Goal: Task Accomplishment & Management: Use online tool/utility

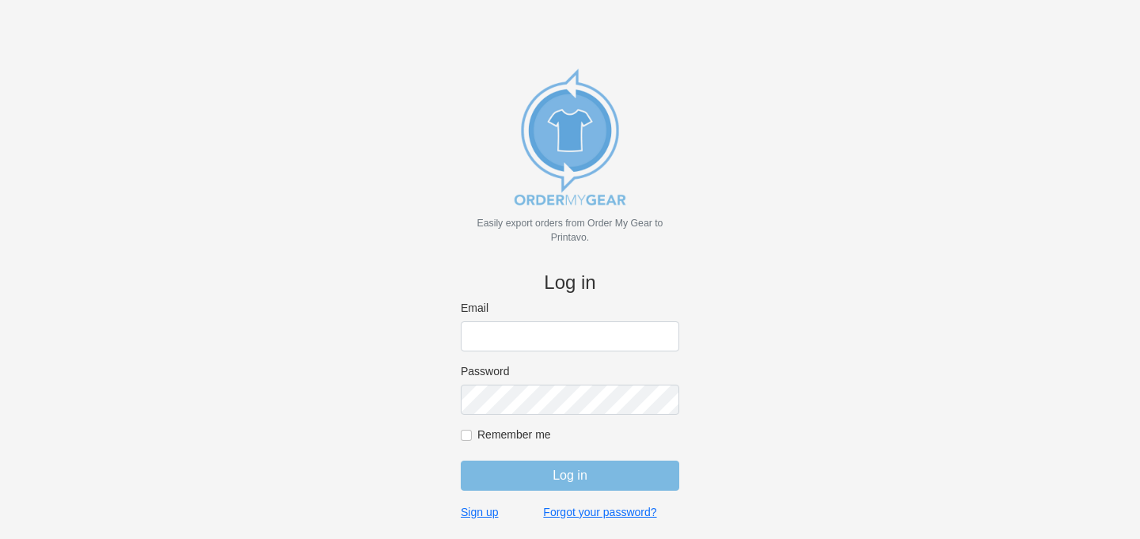
type input "colourgraphicswy@gmail.com"
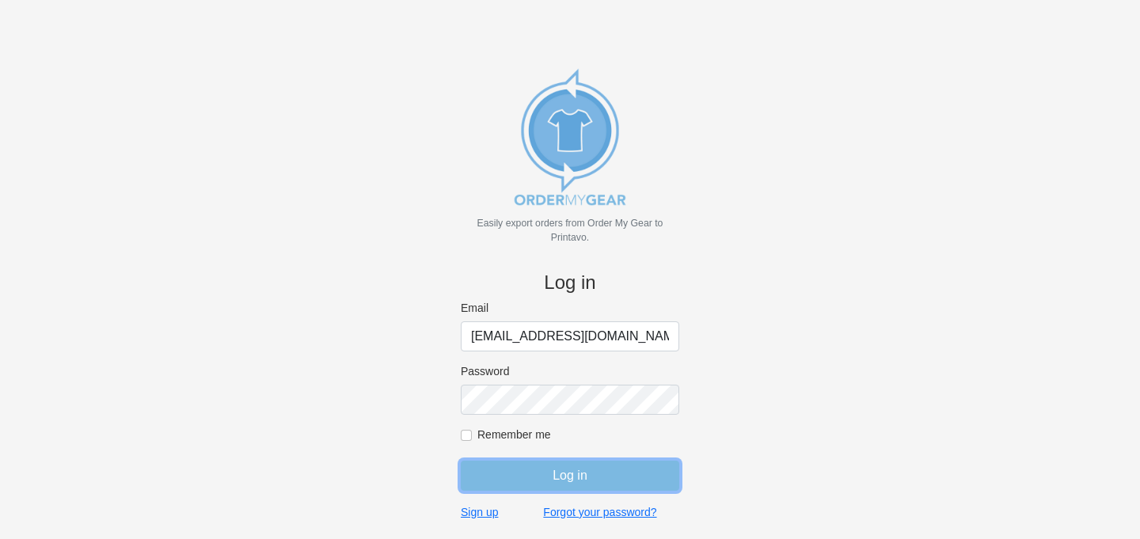
click at [522, 474] on input "Log in" at bounding box center [570, 476] width 218 height 30
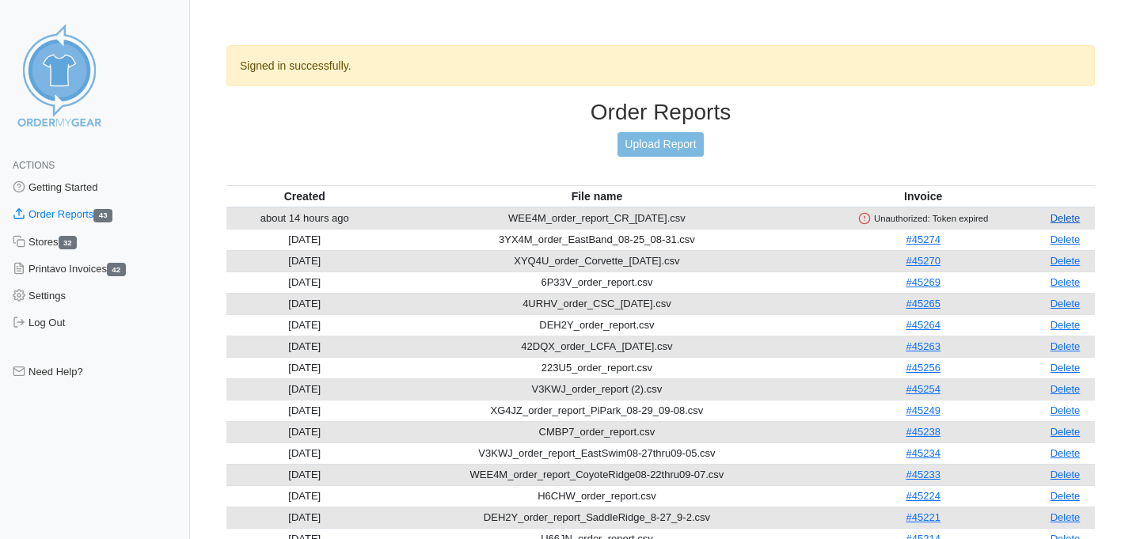
click at [1051, 218] on link "Delete" at bounding box center [1065, 218] width 30 height 12
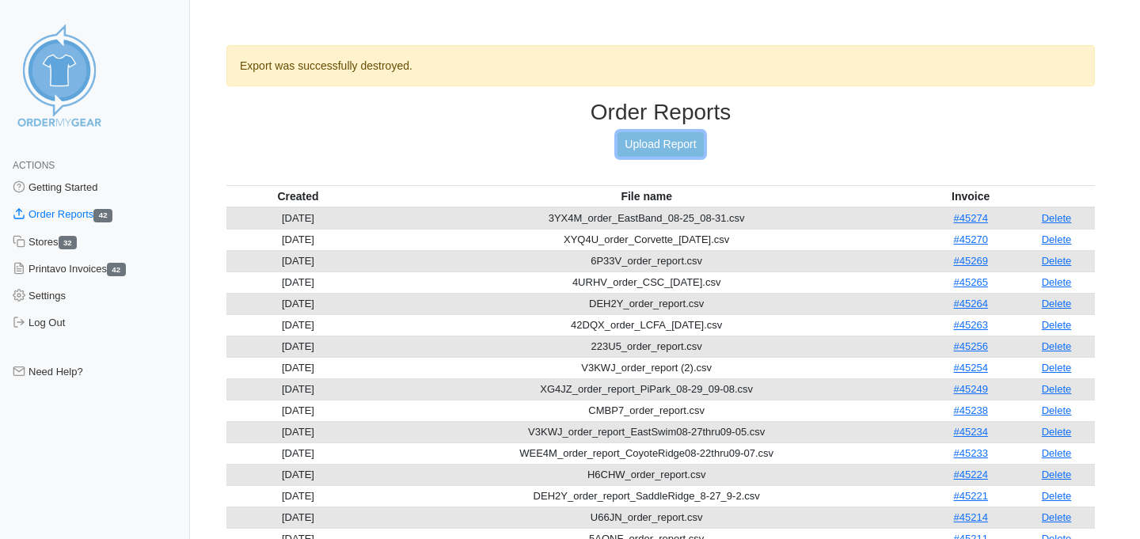
click at [664, 142] on link "Upload Report" at bounding box center [659, 144] width 85 height 25
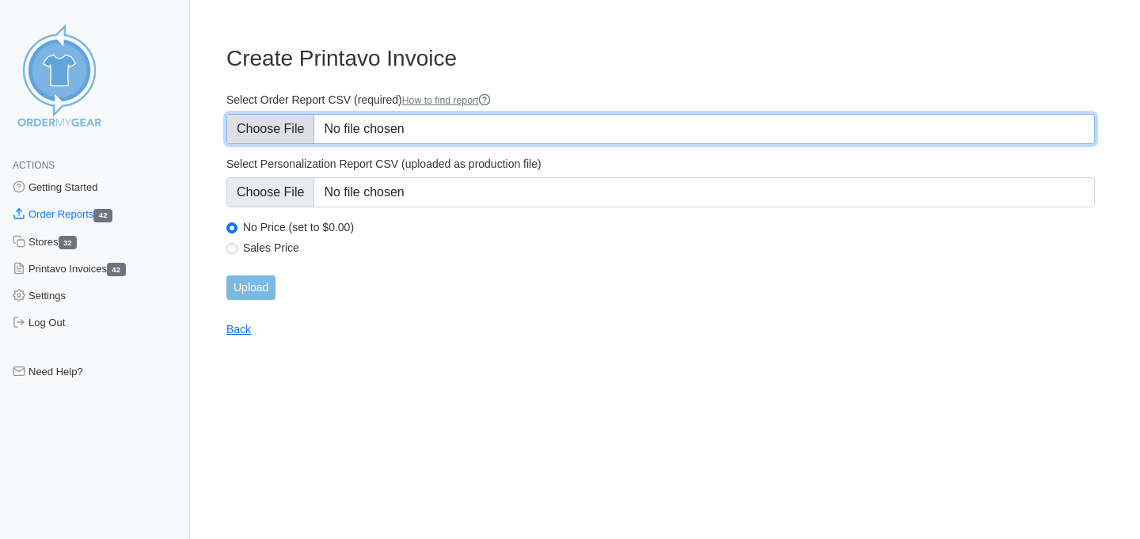
click at [311, 123] on input "Select Order Report CSV (required) How to find report" at bounding box center [660, 129] width 868 height 30
type input "C:\fakepath\TQ5PP_order_report_SouthGirlsSwim.csv"
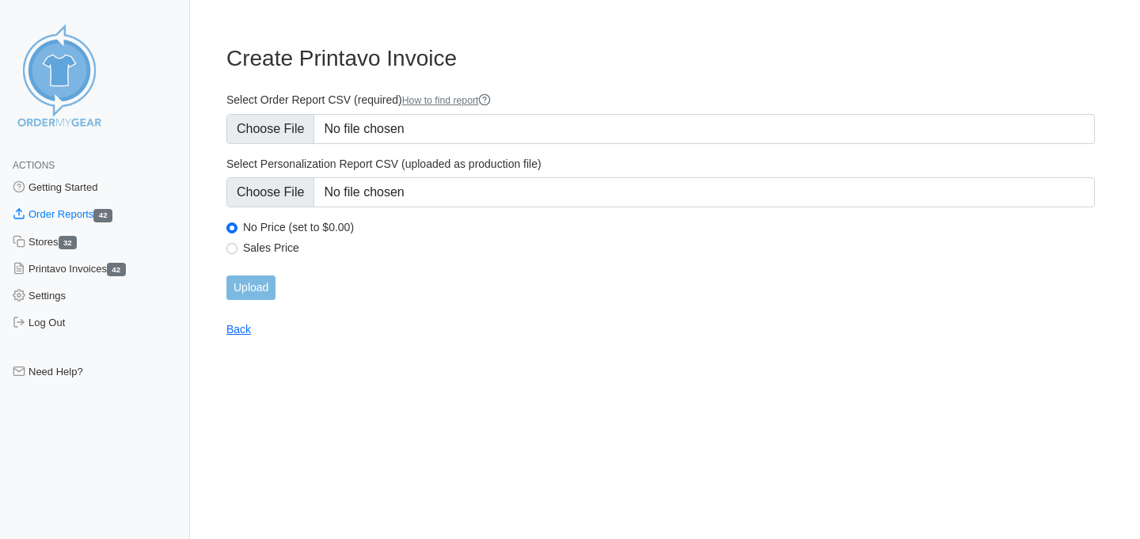
click at [278, 246] on label "Sales Price" at bounding box center [669, 248] width 852 height 14
click at [237, 246] on input "Sales Price" at bounding box center [231, 248] width 11 height 11
radio input "true"
click at [248, 283] on input "Upload" at bounding box center [250, 287] width 49 height 25
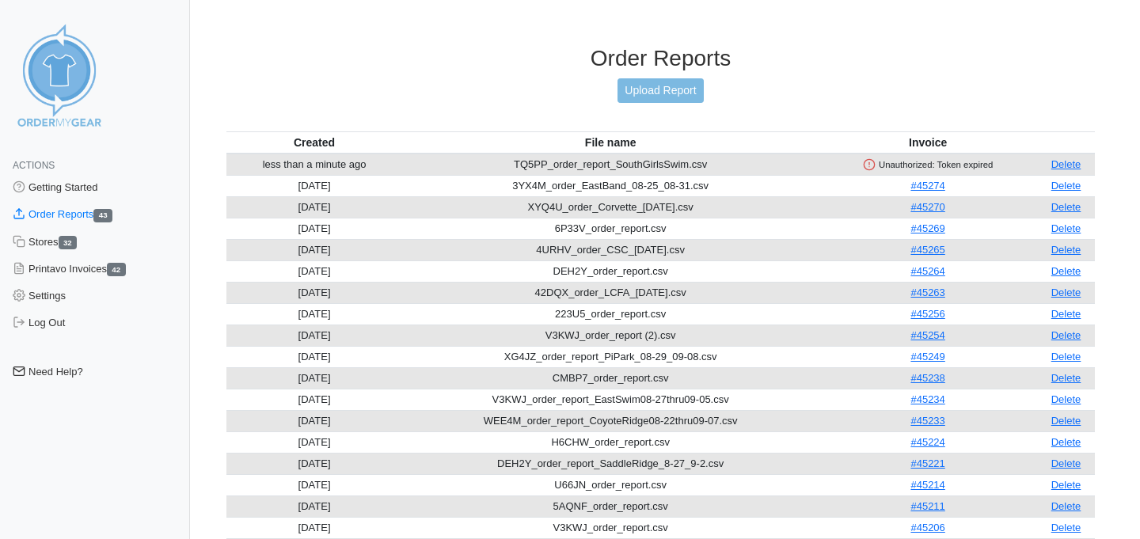
click at [56, 370] on link "Need Help?" at bounding box center [95, 372] width 190 height 27
click at [65, 301] on link "Settings" at bounding box center [95, 296] width 190 height 27
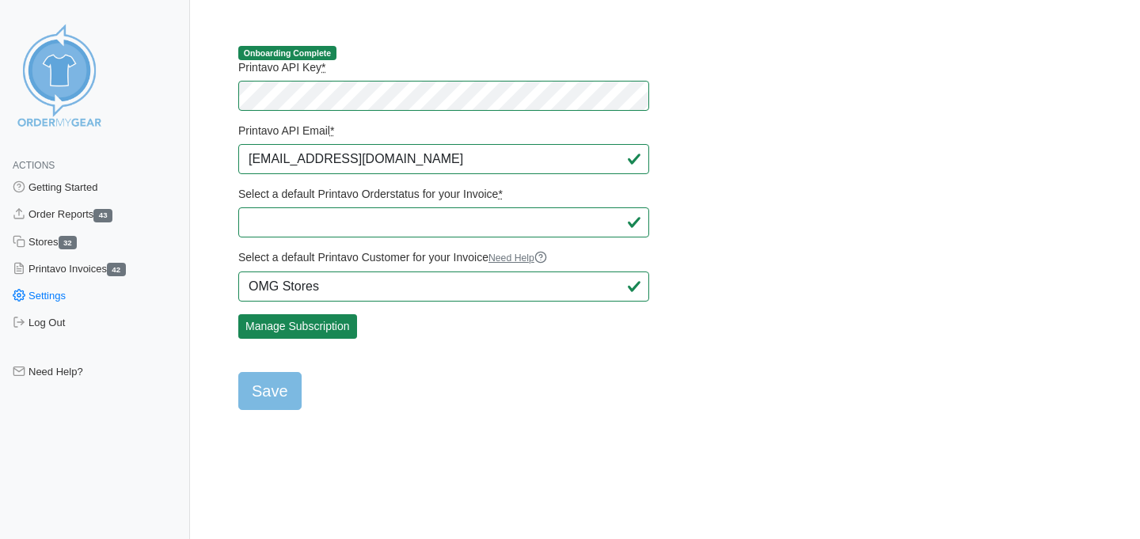
click at [822, 108] on main "Onboarding Complete Printavo API Key * Printavo API Email * colourgraphicswy@gm…" at bounding box center [660, 218] width 906 height 384
click at [279, 395] on input "Save" at bounding box center [269, 391] width 63 height 38
type input "Saving..."
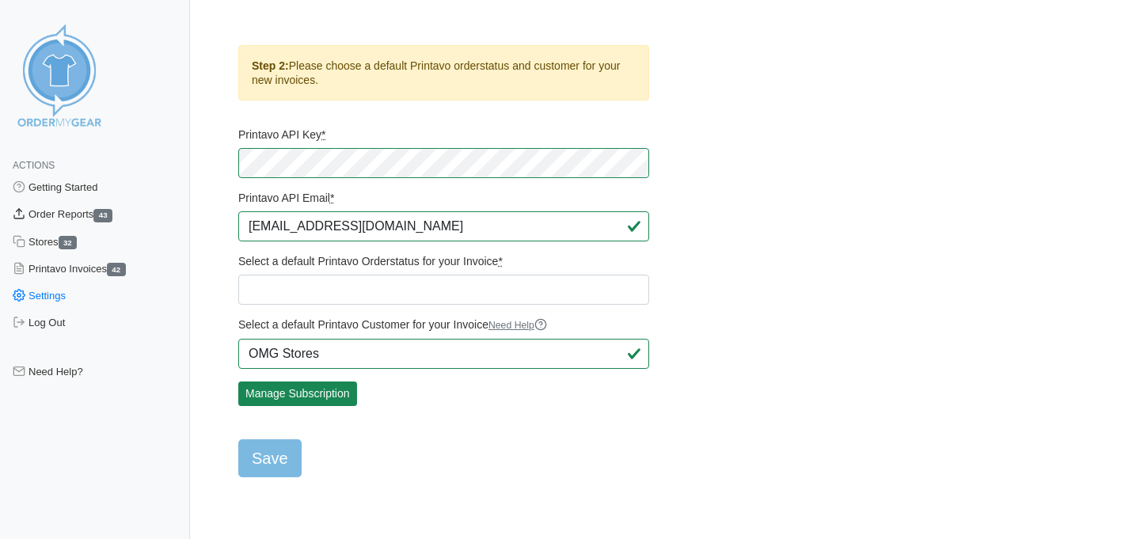
click at [71, 218] on link "Order Reports 43" at bounding box center [95, 214] width 190 height 27
click at [71, 212] on link "Order Reports 43" at bounding box center [95, 214] width 190 height 27
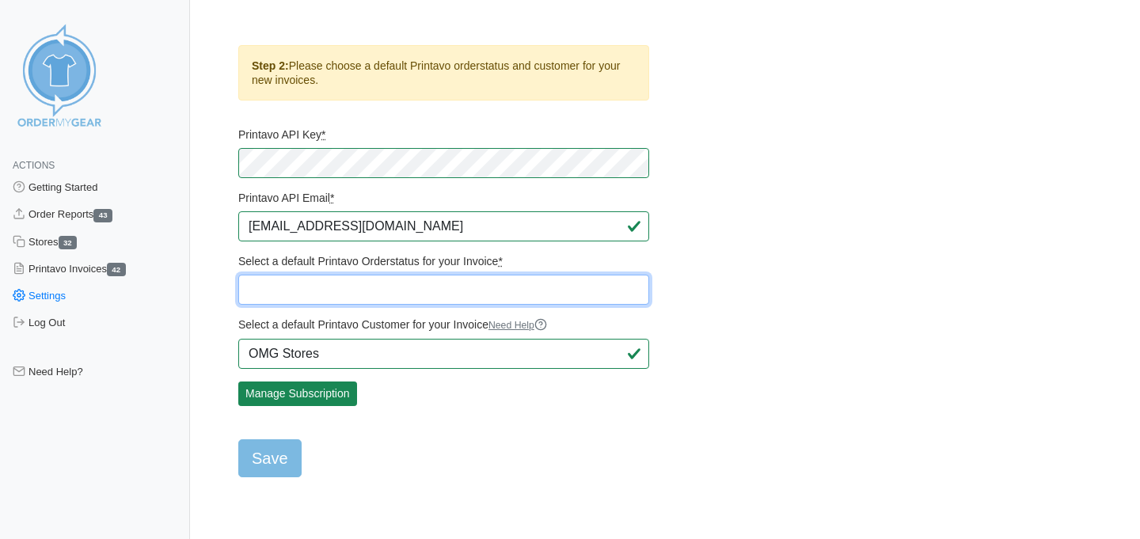
click at [352, 292] on select "Quote Merch Store Quote Quote Approval Sent Quote Approved ORDER Art Approval S…" at bounding box center [443, 290] width 411 height 30
select select "484877"
click at [238, 275] on select "Quote Merch Store Quote Quote Approval Sent Quote Approved ORDER Art Approval S…" at bounding box center [443, 290] width 411 height 30
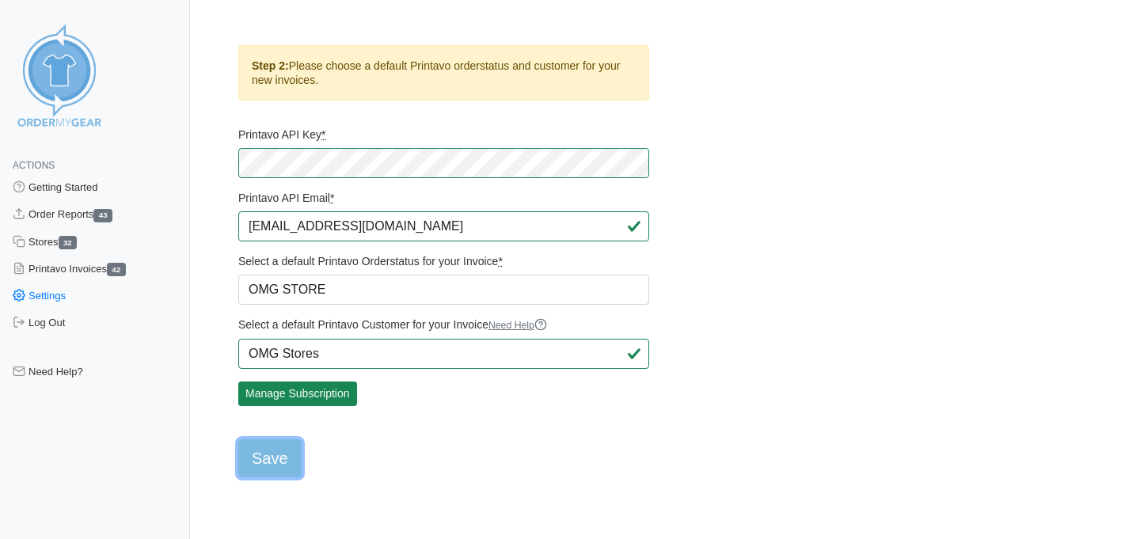
click at [275, 453] on input "Save" at bounding box center [269, 458] width 63 height 38
type input "Saving..."
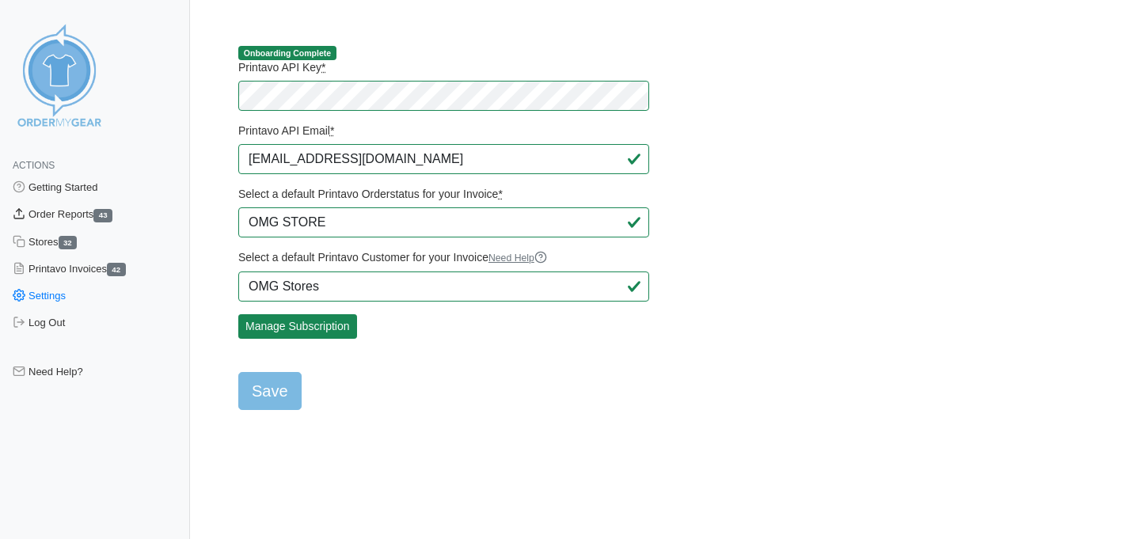
click at [71, 215] on link "Order Reports 43" at bounding box center [95, 214] width 190 height 27
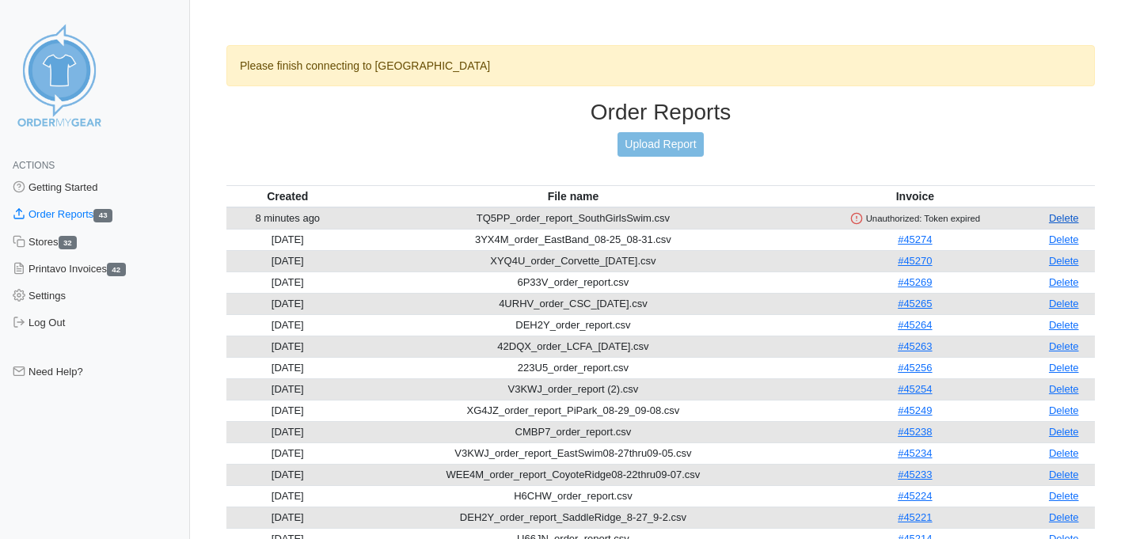
click at [1074, 216] on link "Delete" at bounding box center [1064, 218] width 30 height 12
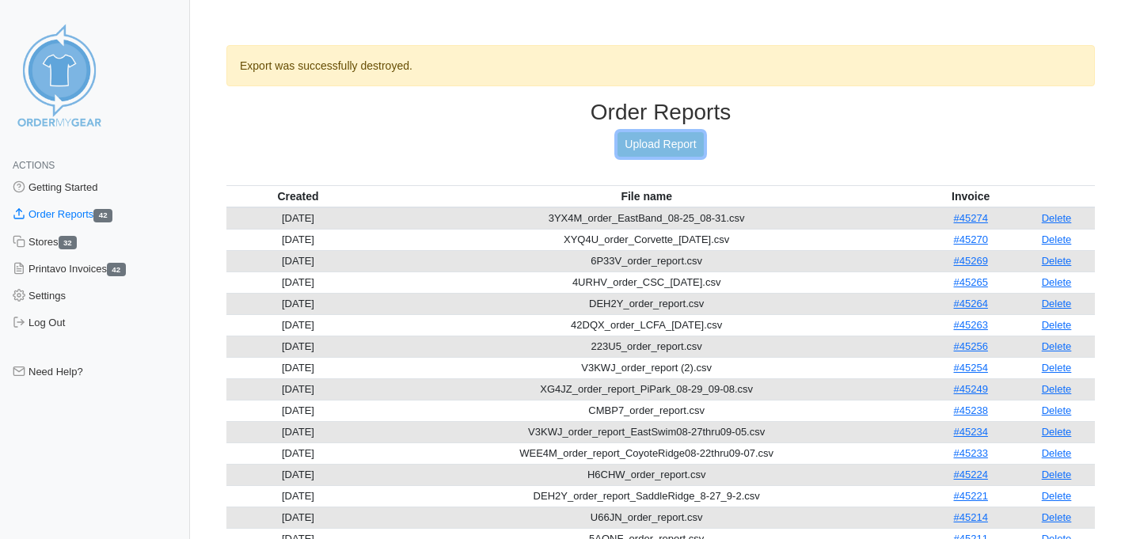
click at [657, 144] on link "Upload Report" at bounding box center [659, 144] width 85 height 25
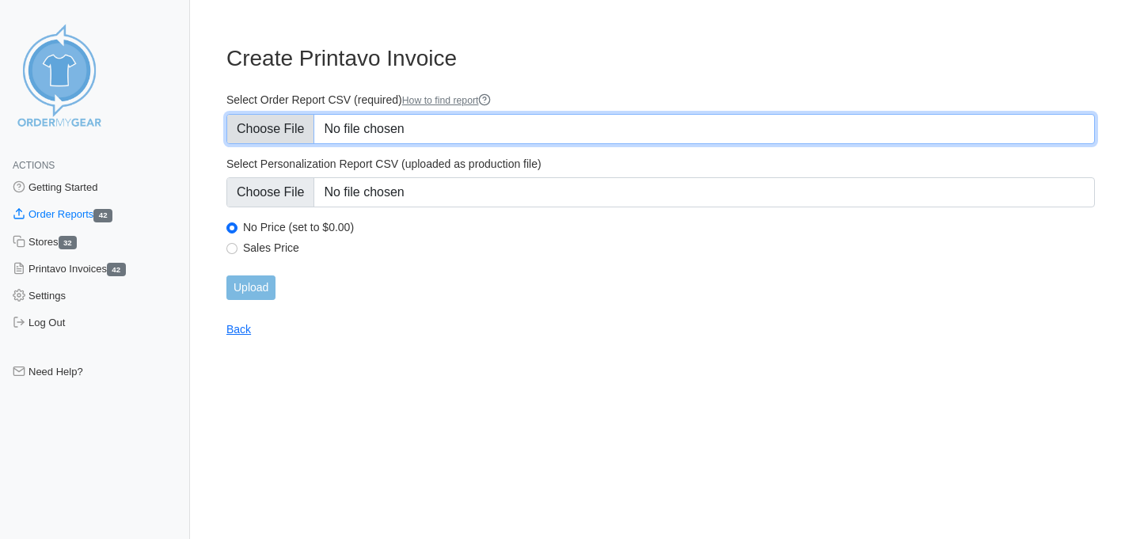
click at [380, 126] on input "Select Order Report CSV (required) How to find report" at bounding box center [660, 129] width 868 height 30
type input "C:\fakepath\TQ5PP_order_report_SouthGirlsSwim.csv"
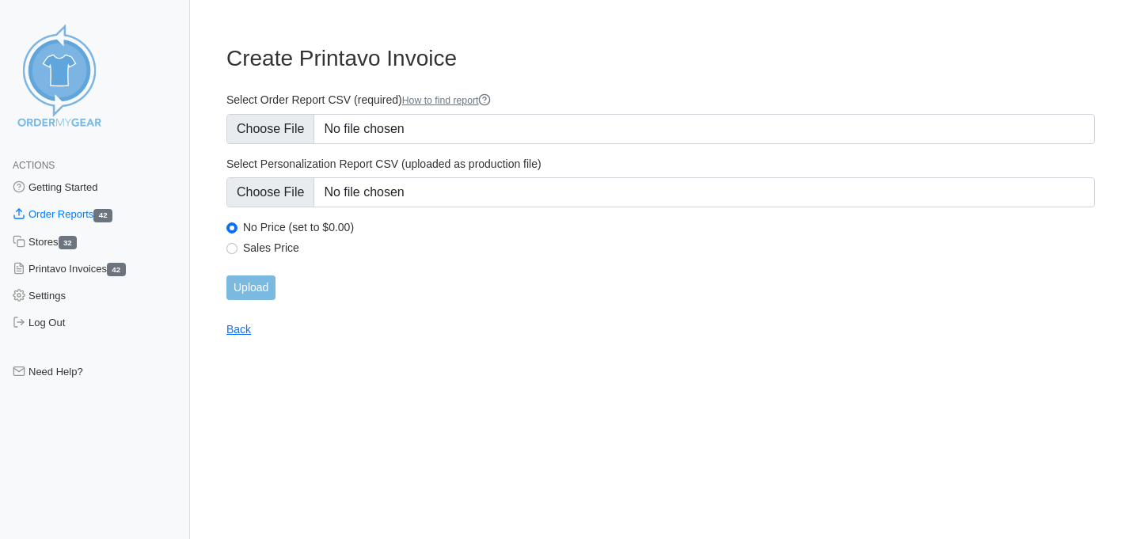
click at [259, 245] on label "Sales Price" at bounding box center [669, 248] width 852 height 14
click at [237, 245] on input "Sales Price" at bounding box center [231, 248] width 11 height 11
radio input "true"
click at [256, 291] on input "Upload" at bounding box center [250, 287] width 49 height 25
